Goal: Entertainment & Leisure: Consume media (video, audio)

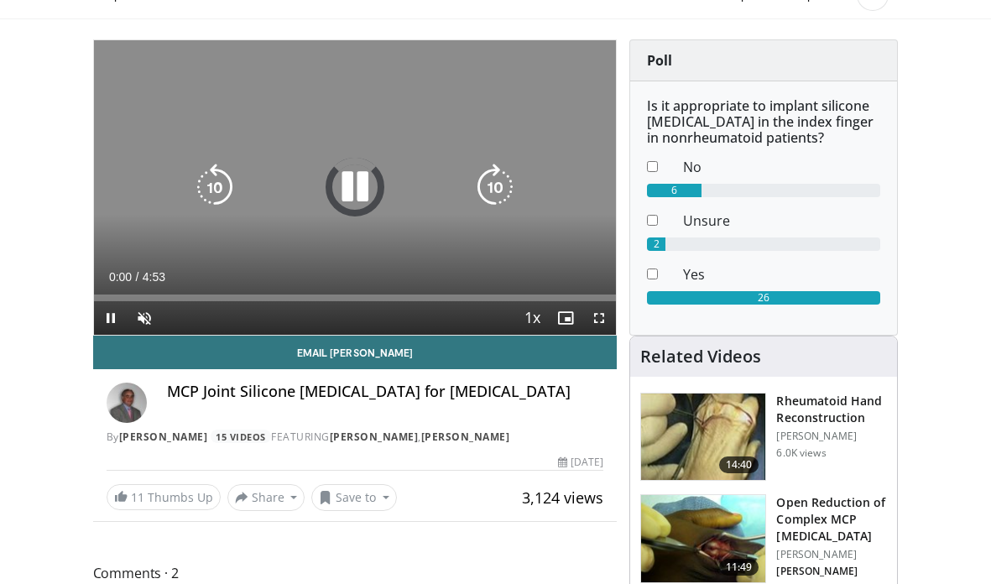
scroll to position [141, 0]
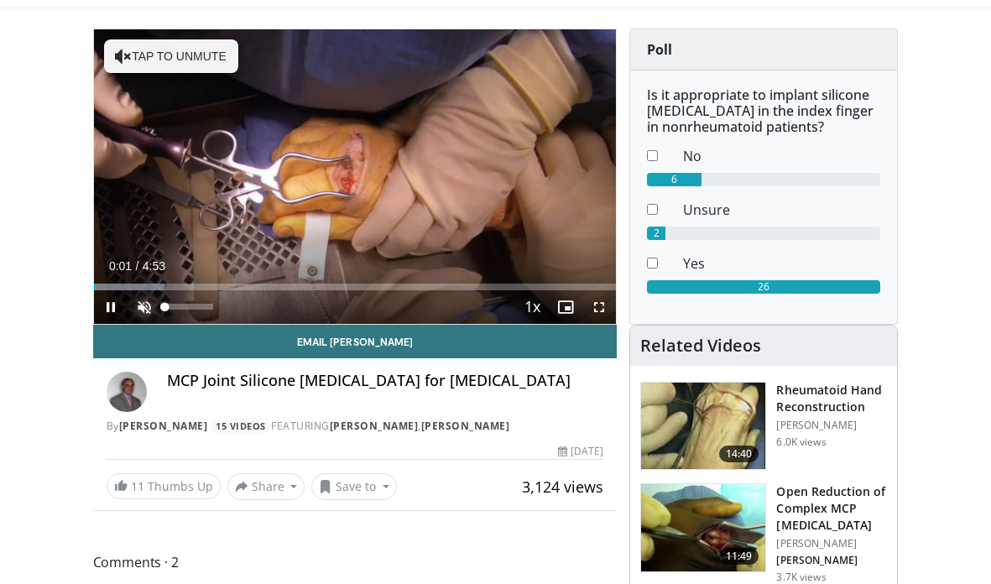
click at [144, 305] on span "Video Player" at bounding box center [145, 307] width 34 height 34
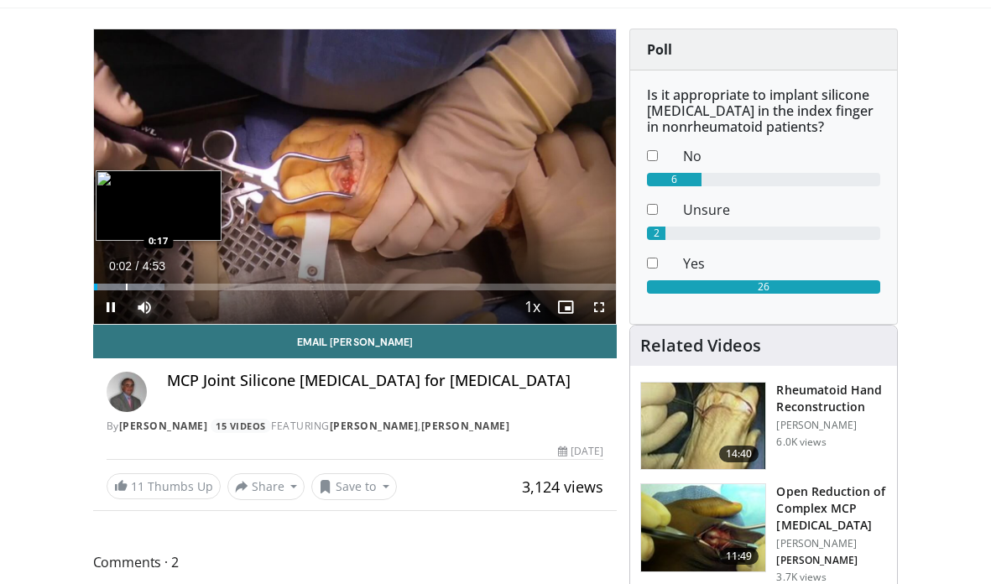
click at [126, 285] on div "Progress Bar" at bounding box center [127, 287] width 2 height 7
click at [111, 285] on div "Progress Bar" at bounding box center [112, 287] width 2 height 7
click at [144, 285] on div "Progress Bar" at bounding box center [145, 287] width 2 height 7
click at [175, 284] on div "Progress Bar" at bounding box center [176, 287] width 2 height 7
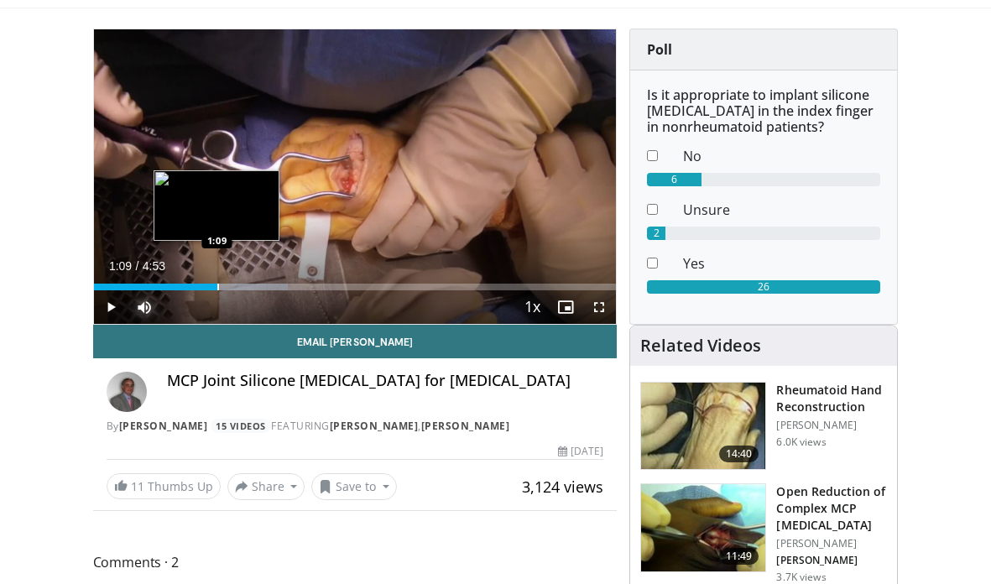
click at [217, 284] on div "Progress Bar" at bounding box center [218, 287] width 2 height 7
click at [234, 284] on div "Progress Bar" at bounding box center [235, 287] width 2 height 7
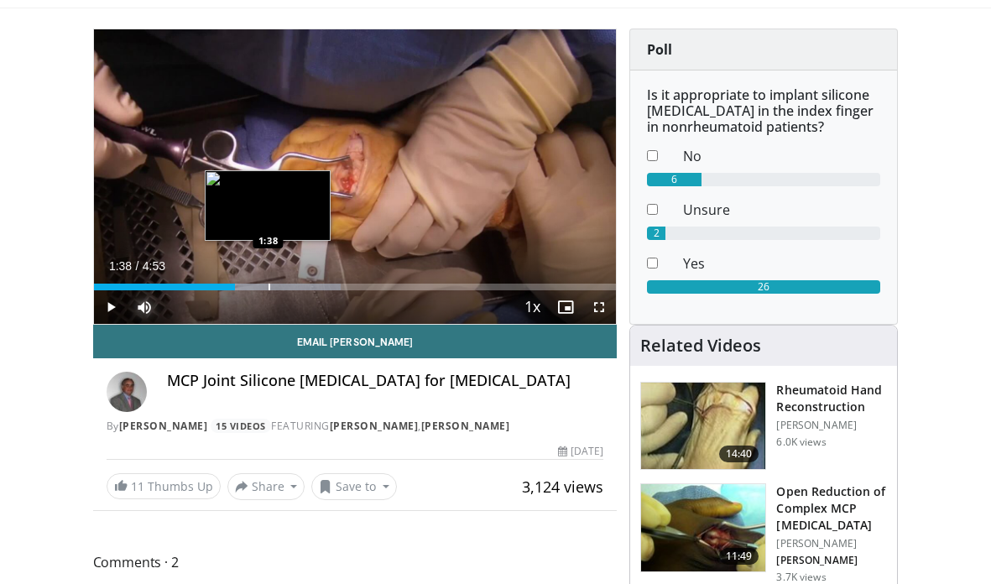
click at [268, 281] on div "Loaded : 47.27% 1:38 1:38" at bounding box center [355, 282] width 523 height 16
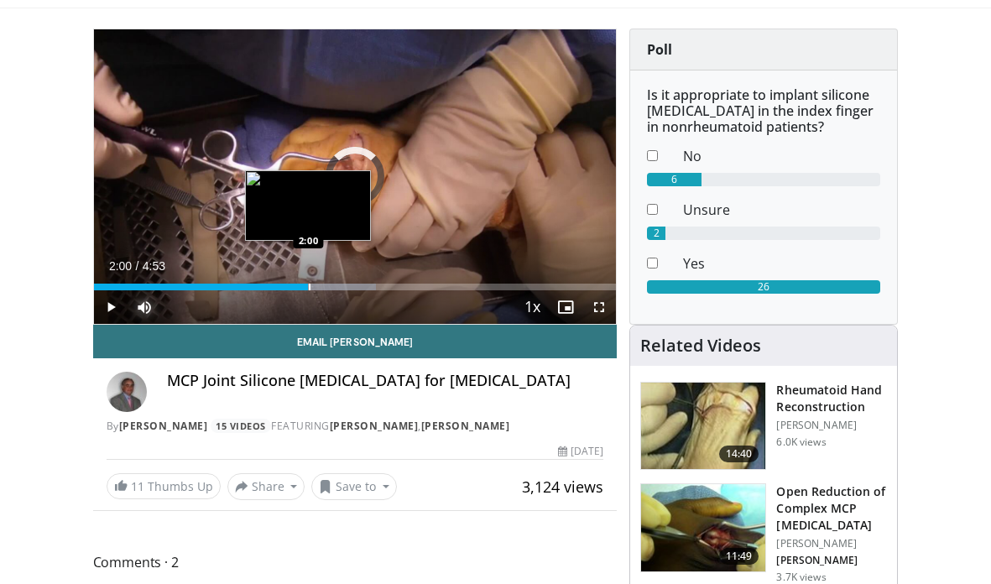
click at [308, 281] on div "Loaded : 54.02% 1:39 2:00" at bounding box center [355, 282] width 523 height 16
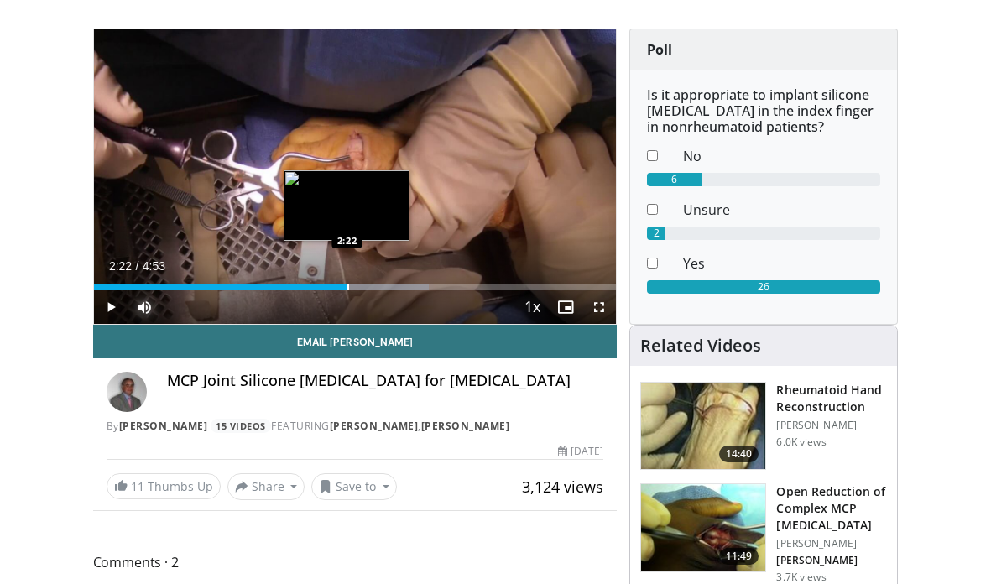
click at [347, 280] on div "Loaded : 64.15% 2:01 2:22" at bounding box center [355, 282] width 523 height 16
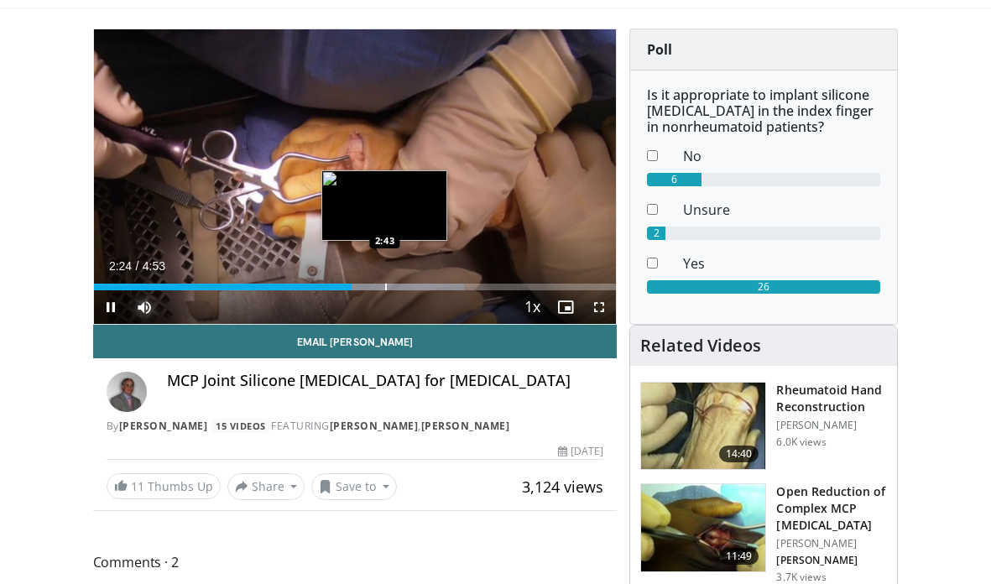
click at [385, 285] on div "Progress Bar" at bounding box center [386, 287] width 2 height 7
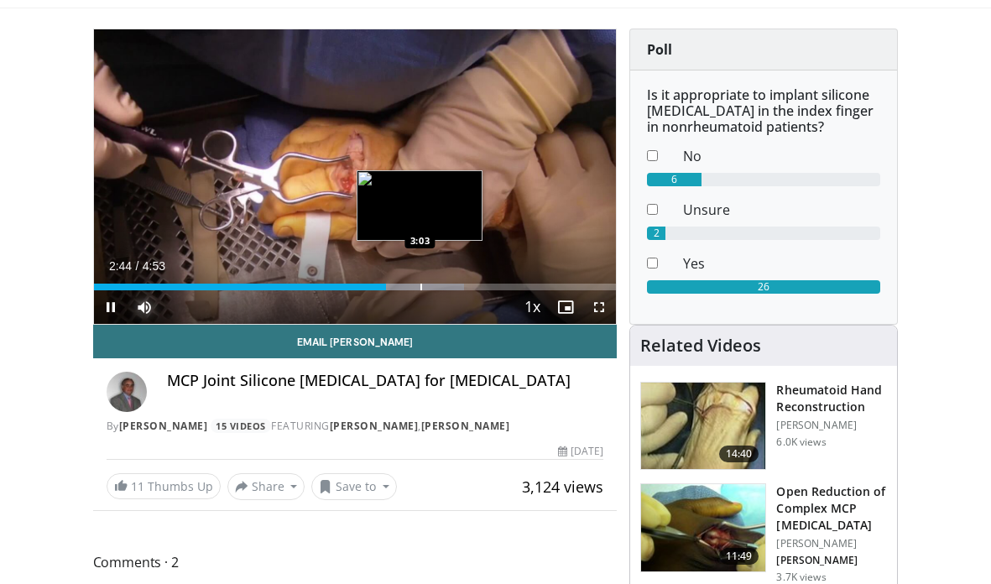
click at [421, 285] on div "Progress Bar" at bounding box center [422, 287] width 2 height 7
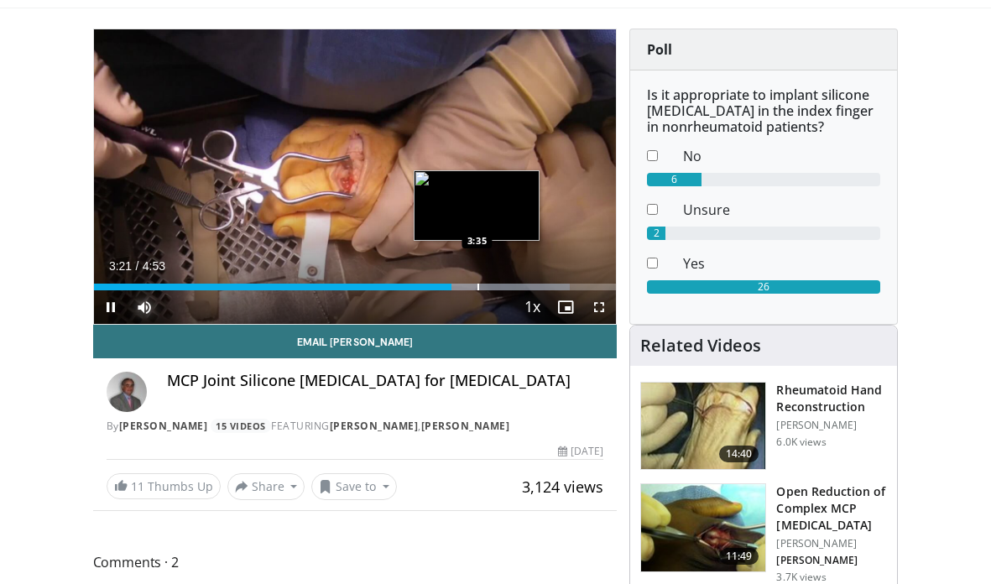
click at [475, 284] on div "Loaded : 91.17% 3:21 3:35" at bounding box center [355, 287] width 523 height 7
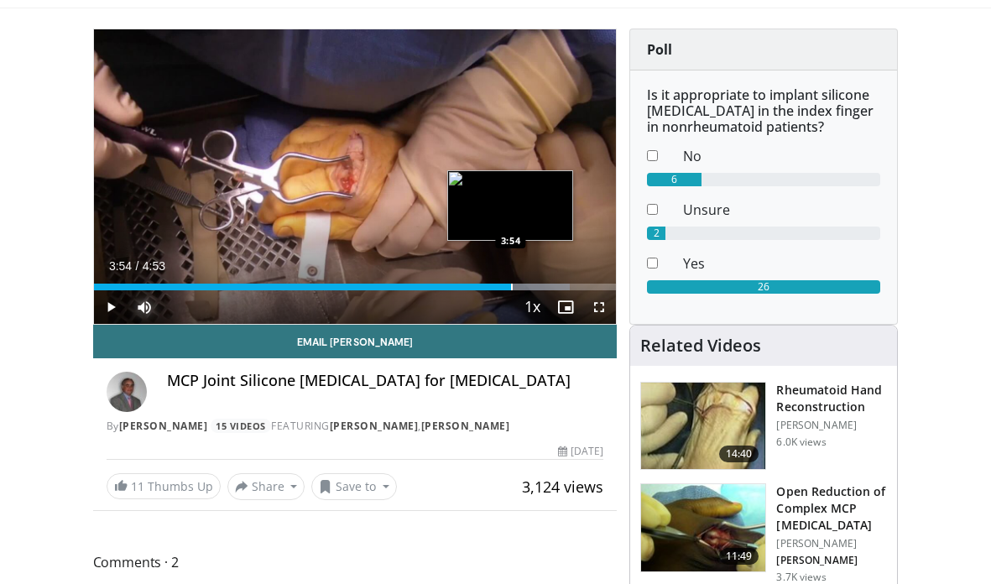
click at [510, 282] on div "Loaded : 91.17% 3:54 3:54" at bounding box center [355, 282] width 523 height 16
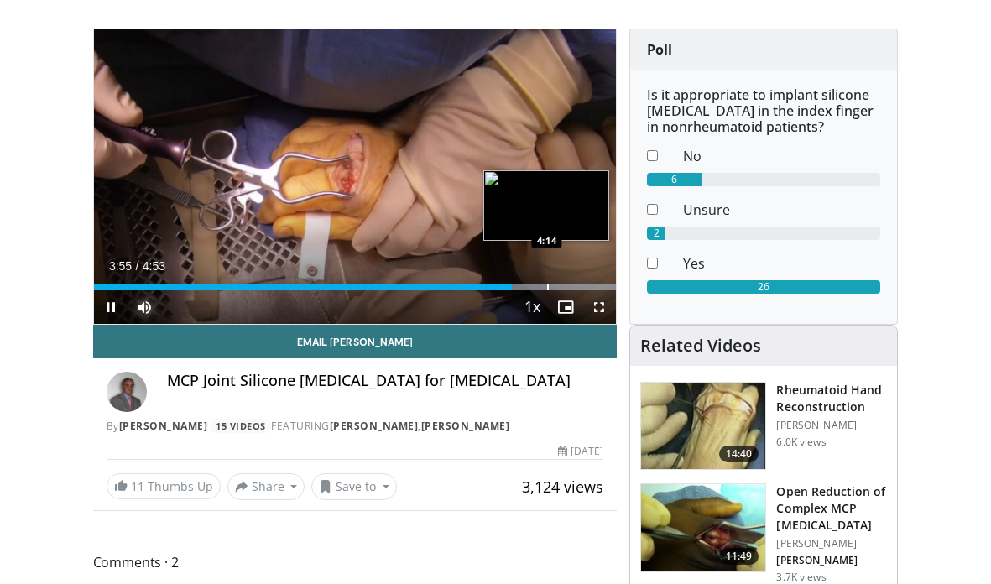
click at [546, 282] on div "Loaded : 100.00% 3:55 4:14" at bounding box center [355, 282] width 523 height 16
